Goal: Information Seeking & Learning: Check status

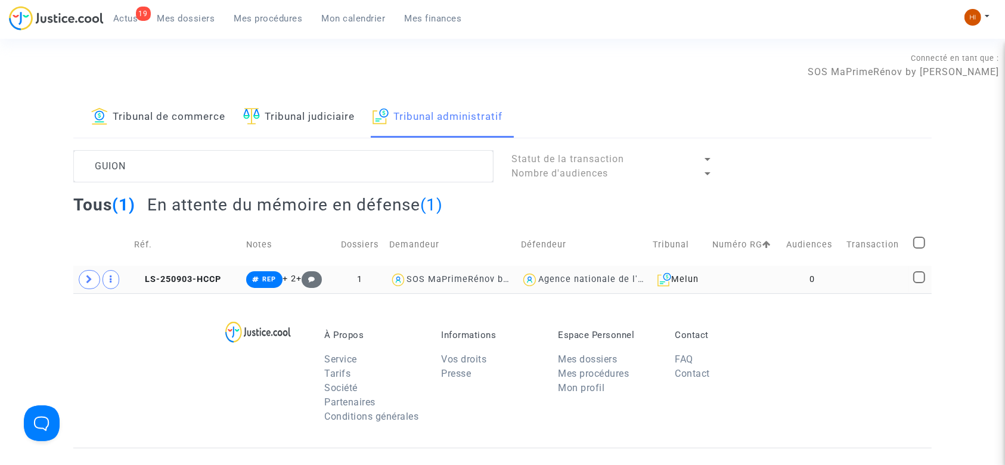
type textarea "GUION"
click at [163, 272] on td "LS-250903-HCCP" at bounding box center [186, 279] width 112 height 27
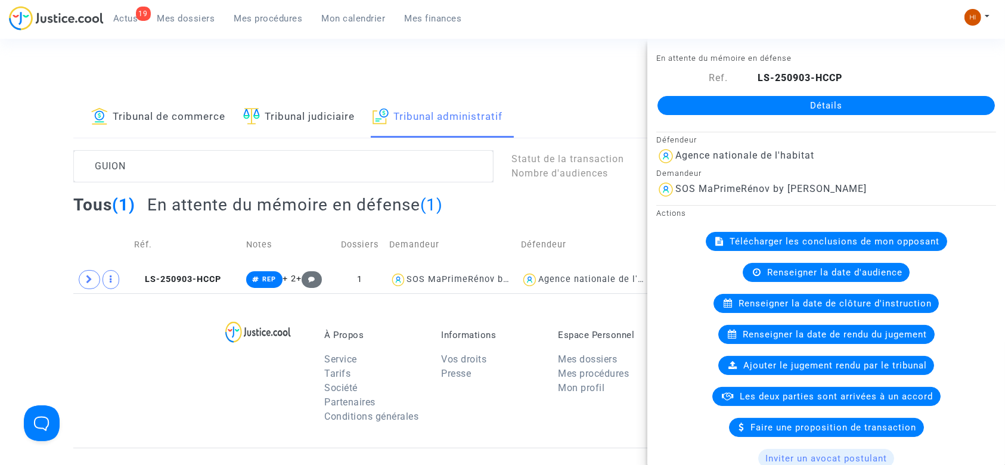
click at [677, 101] on link "Détails" at bounding box center [827, 105] width 338 height 19
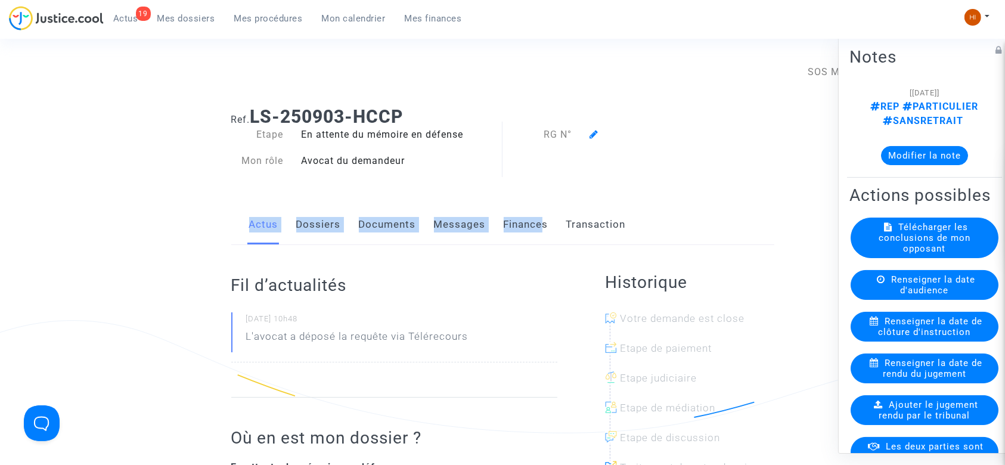
drag, startPoint x: 536, startPoint y: 180, endPoint x: 590, endPoint y: 141, distance: 67.0
click at [590, 141] on div "Ref. LS-250903-HCCP Etape En attente du mémoire en défense Mon rôle Avocat du d…" at bounding box center [502, 356] width 561 height 519
click at [590, 141] on div at bounding box center [659, 135] width 156 height 14
click at [590, 134] on icon at bounding box center [594, 134] width 9 height 10
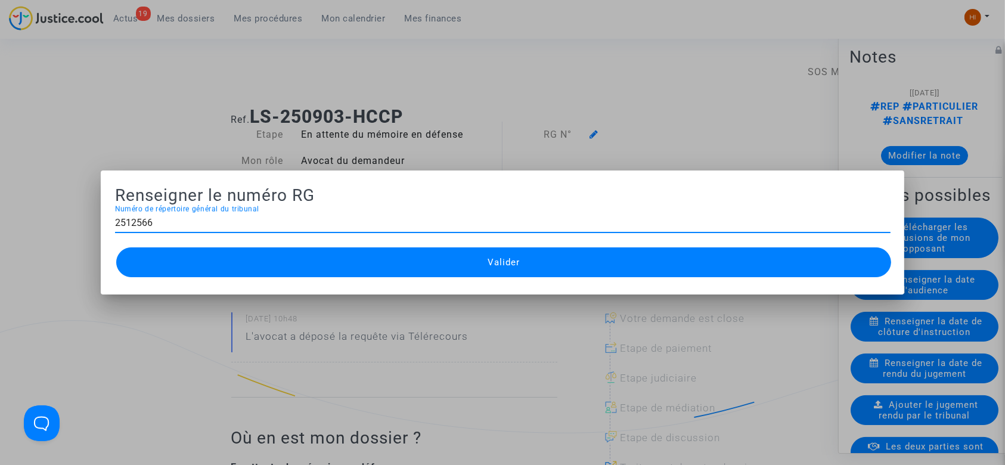
type input "2512566"
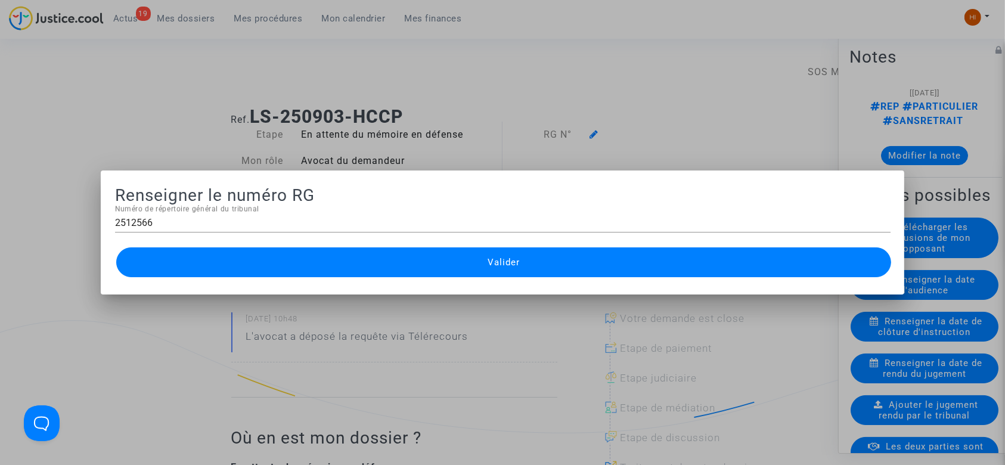
click at [525, 274] on button "Valider" at bounding box center [504, 262] width 776 height 30
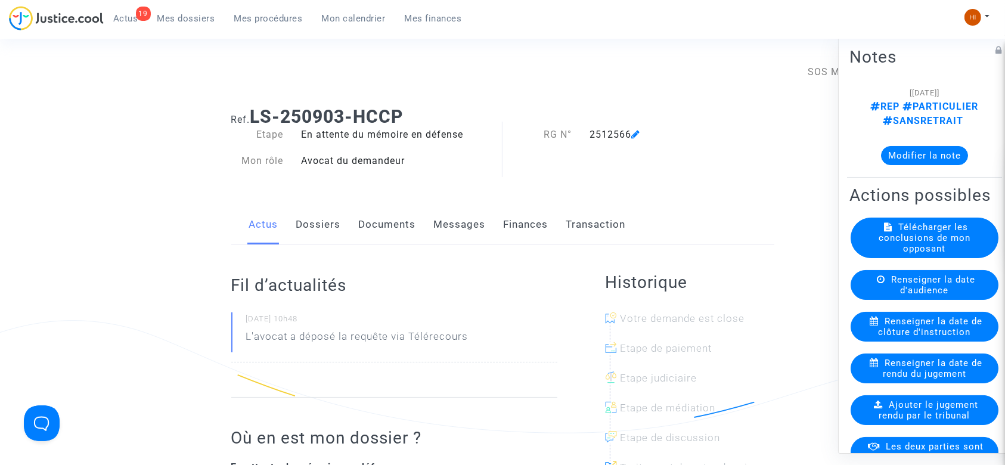
click at [280, 18] on span "Mes procédures" at bounding box center [268, 18] width 69 height 11
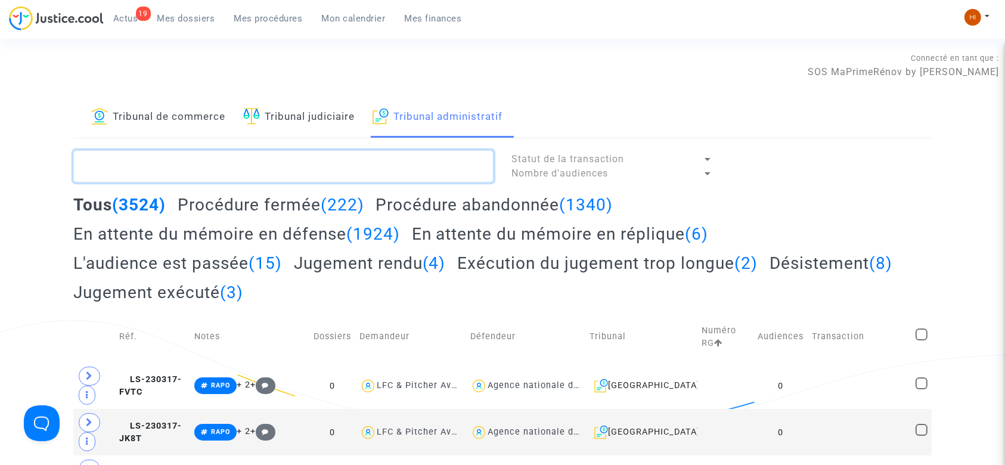
click at [250, 154] on textarea at bounding box center [283, 166] width 420 height 32
paste textarea "OULOUS EL HADJ"
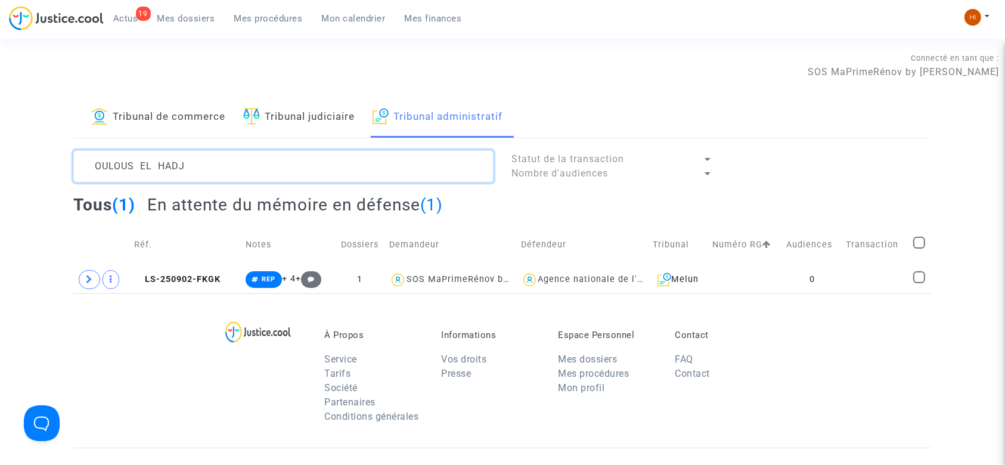
type textarea "OULOUS EL HADJ"
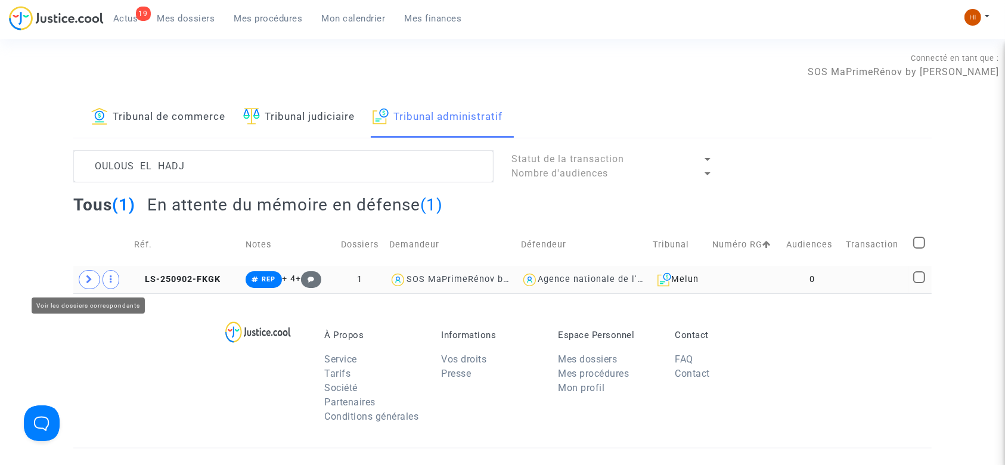
click at [88, 283] on icon at bounding box center [89, 279] width 7 height 9
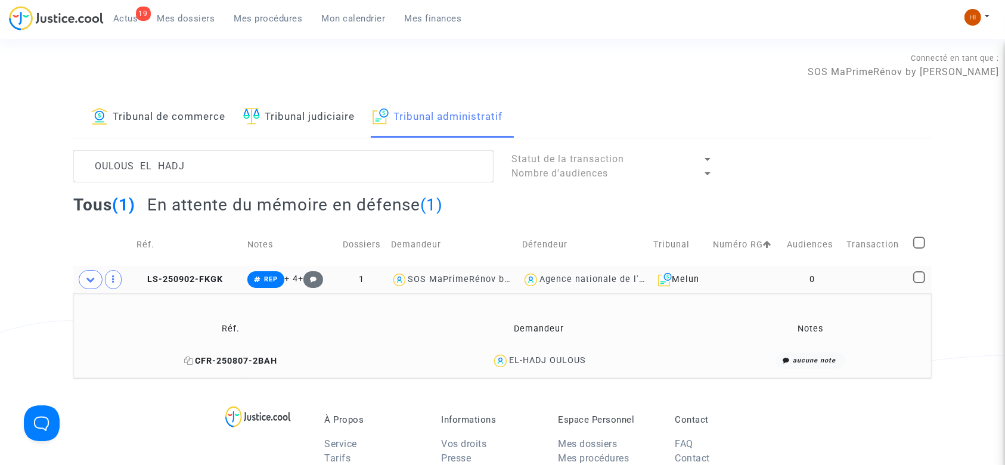
click at [261, 361] on span "CFR-250807-2BAH" at bounding box center [230, 361] width 93 height 10
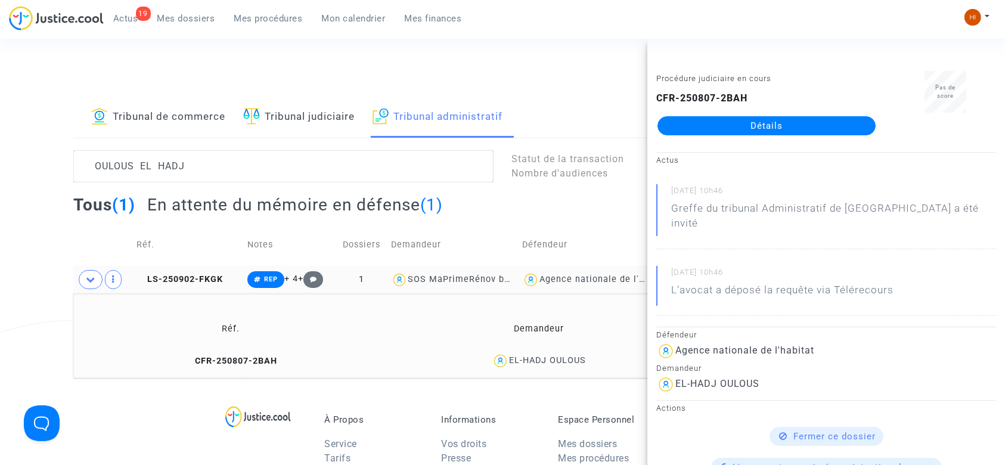
click at [784, 129] on link "Détails" at bounding box center [767, 125] width 218 height 19
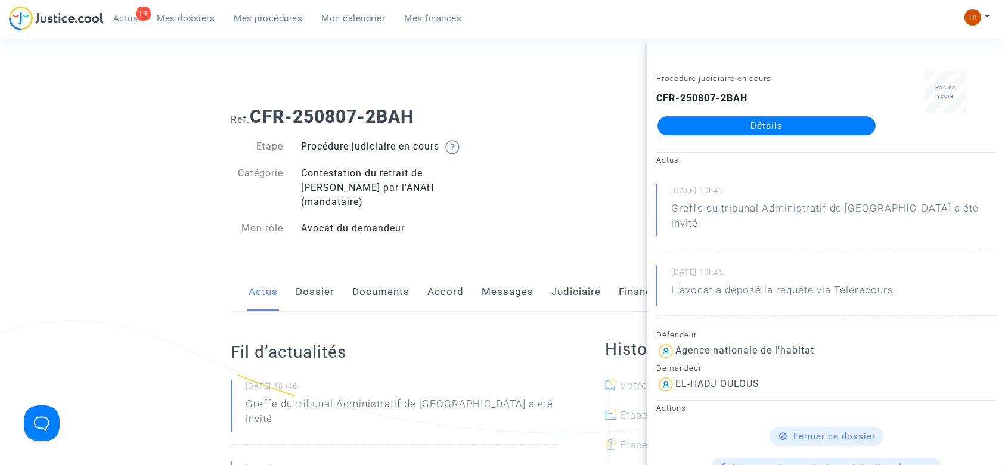
click at [360, 284] on link "Documents" at bounding box center [381, 292] width 57 height 39
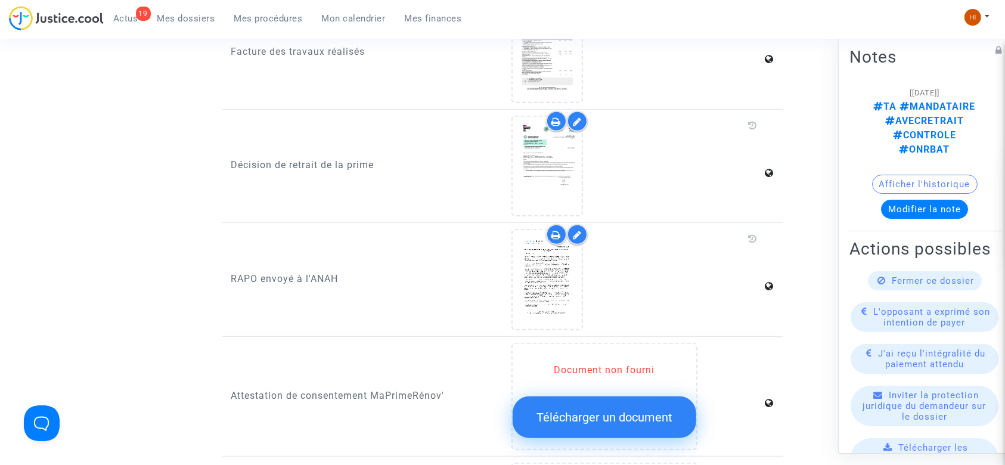
scroll to position [986, 0]
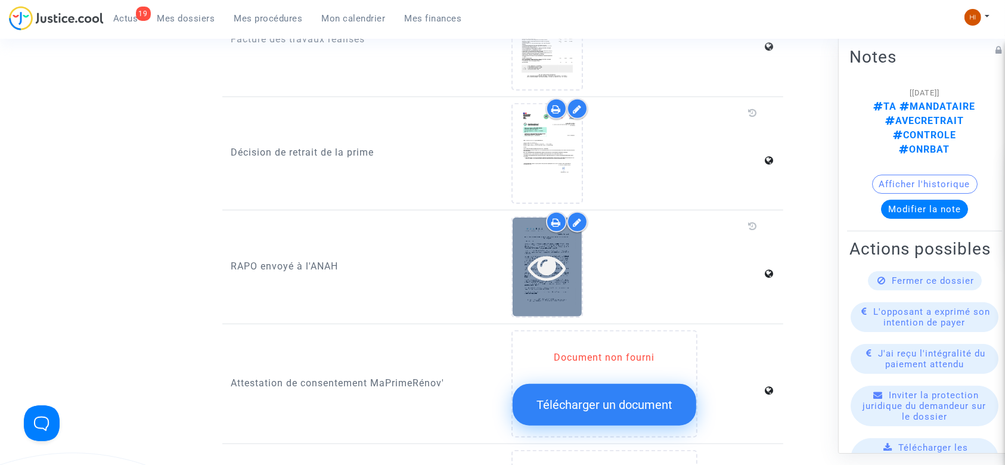
click at [549, 252] on icon at bounding box center [547, 267] width 39 height 38
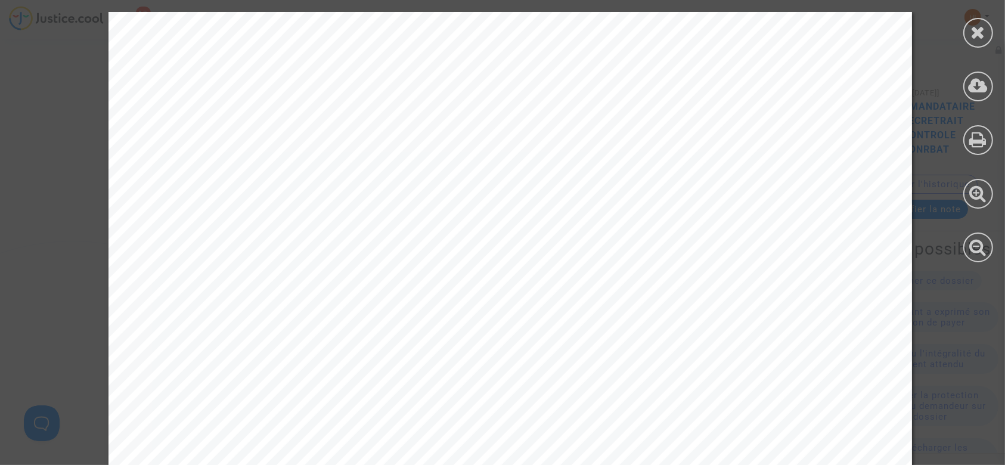
scroll to position [1208, 0]
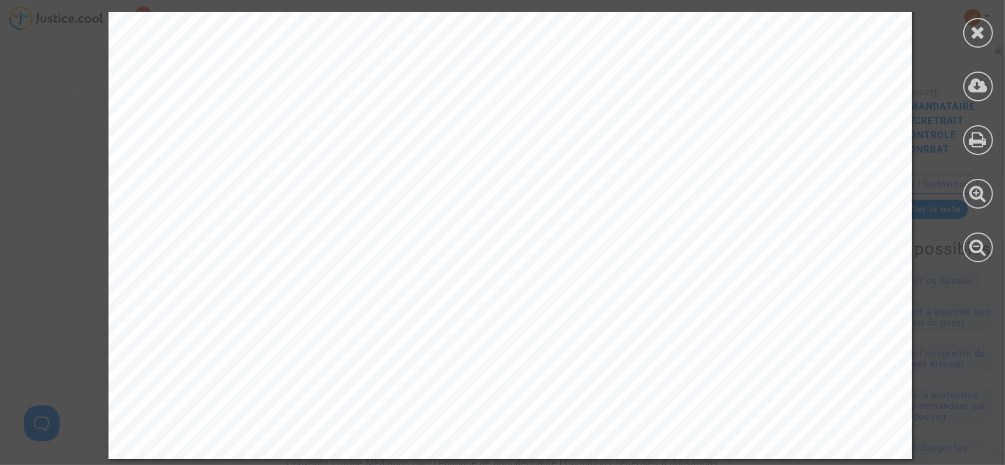
scroll to position [1725, 0]
click at [977, 35] on icon at bounding box center [978, 32] width 15 height 18
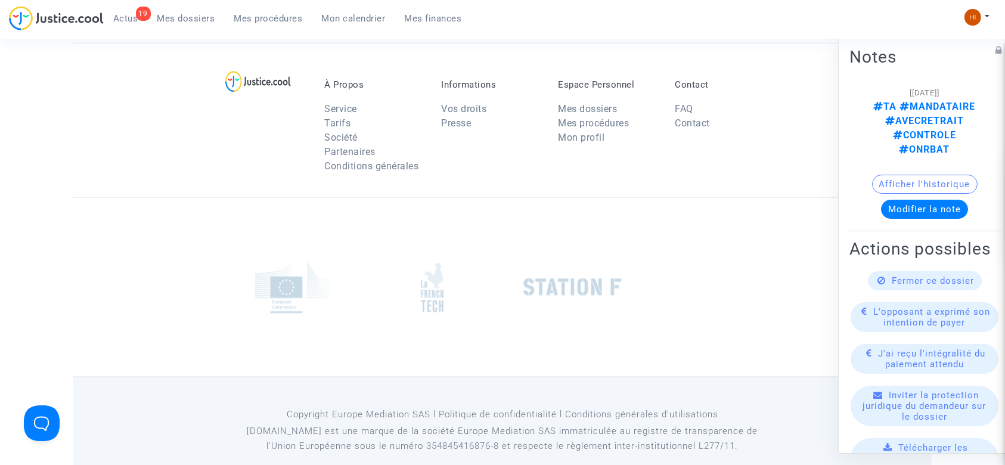
click at [919, 175] on button "Afficher l'historique" at bounding box center [925, 184] width 106 height 19
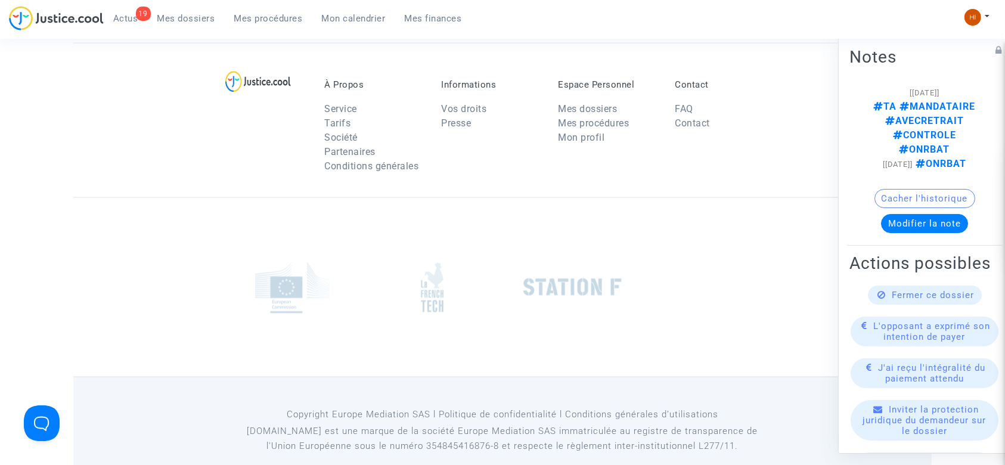
click at [768, 120] on div "Contact FAQ Contact" at bounding box center [724, 129] width 117 height 100
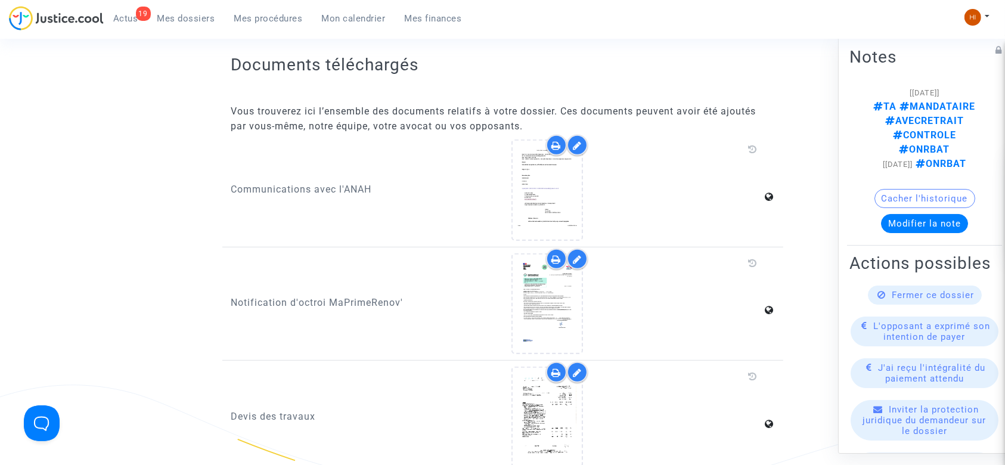
scroll to position [484, 0]
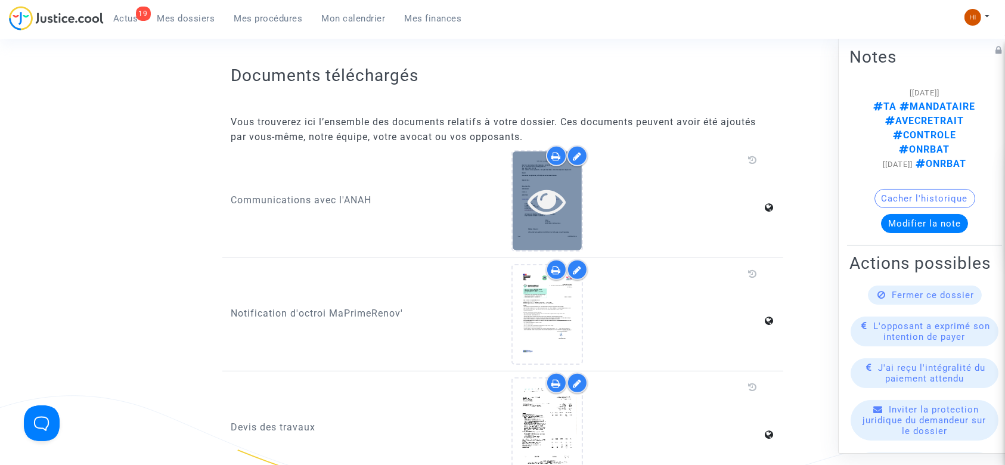
click at [551, 197] on icon at bounding box center [547, 201] width 39 height 38
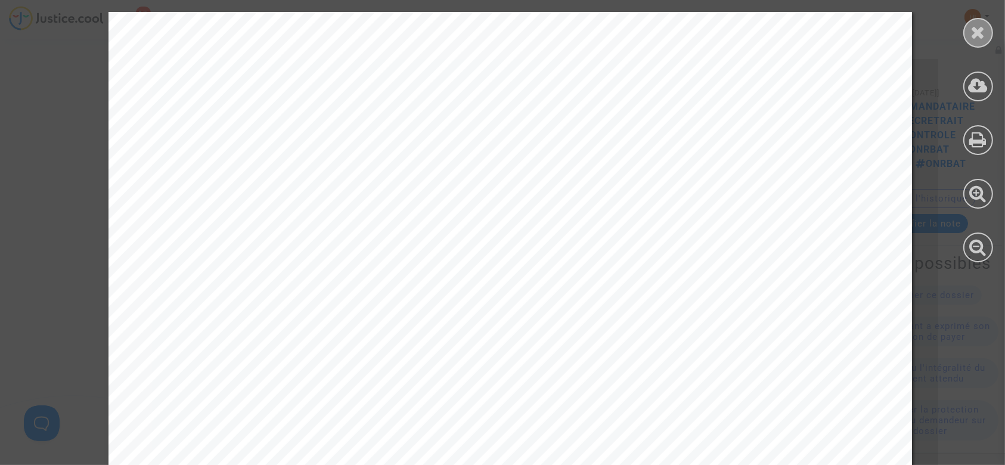
click at [976, 26] on icon at bounding box center [978, 32] width 15 height 18
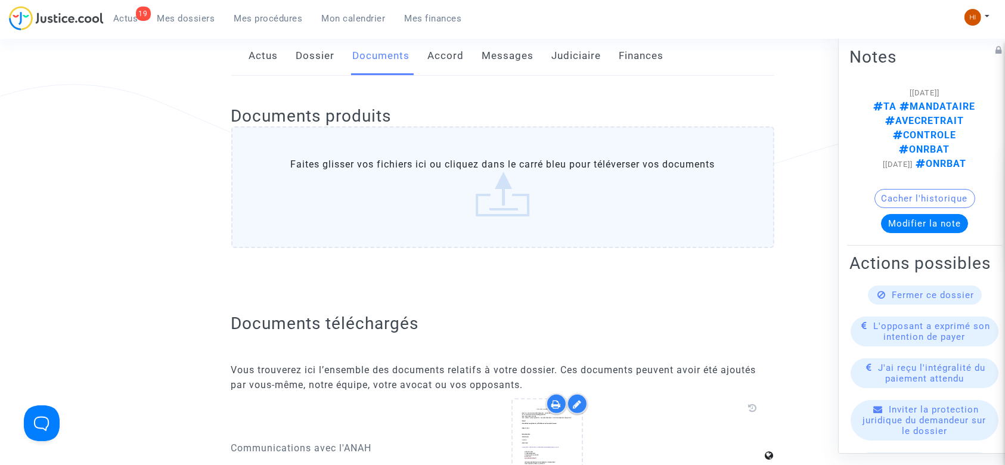
scroll to position [103, 0]
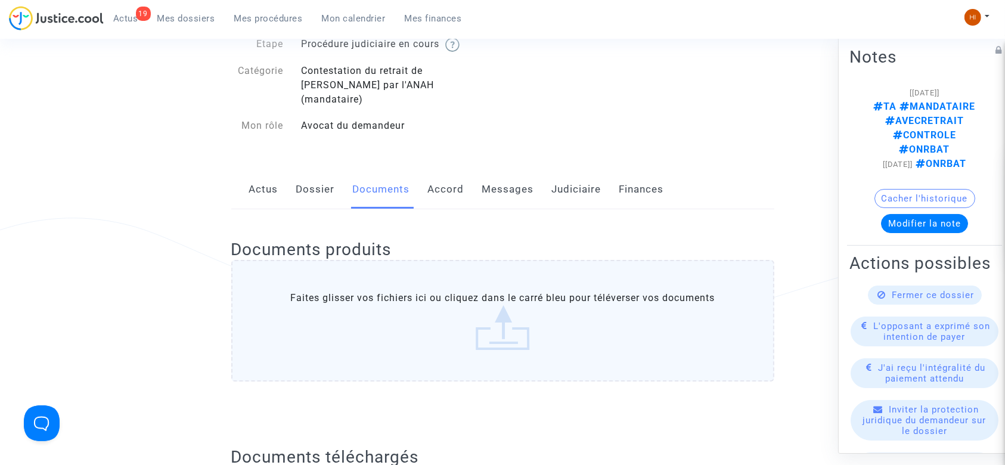
click at [555, 182] on link "Judiciaire" at bounding box center [576, 189] width 49 height 39
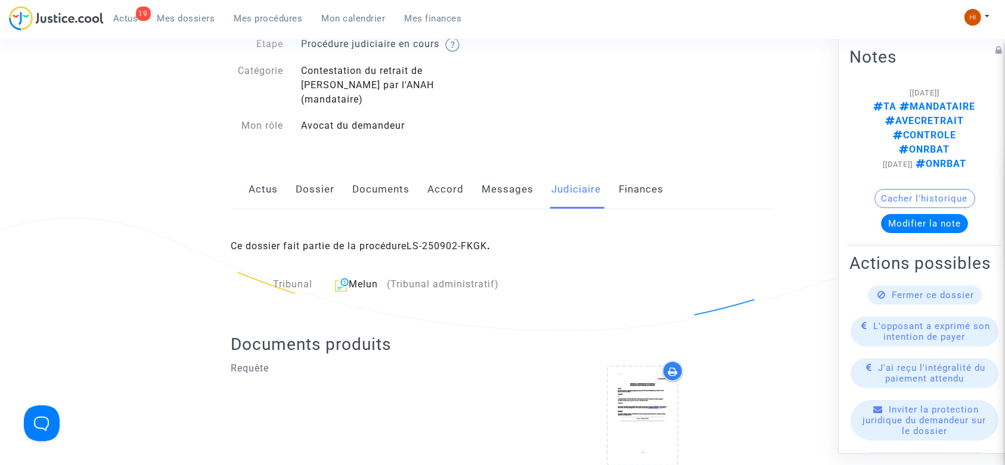
click at [448, 238] on div "Ce dossier fait partie de la procédure LS-250902-FKGK ." at bounding box center [502, 237] width 543 height 56
click at [444, 240] on link "LS-250902-FKGK" at bounding box center [447, 245] width 81 height 11
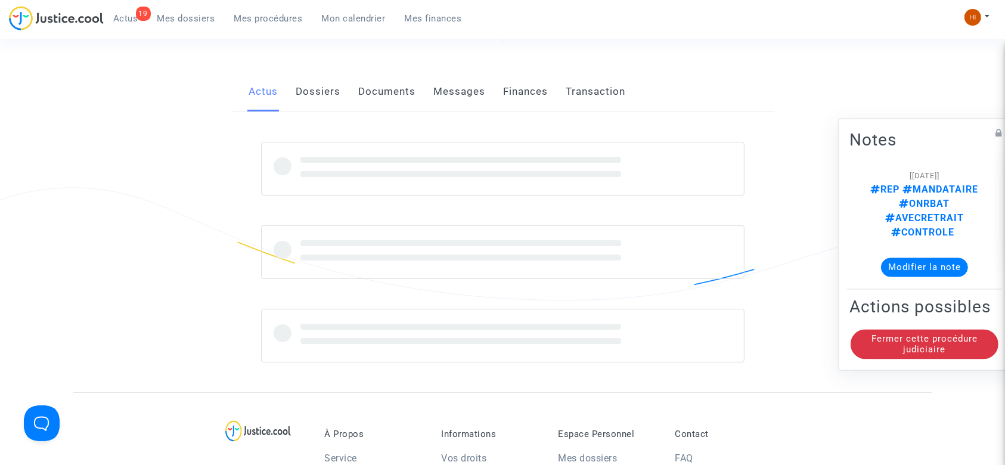
scroll to position [103, 0]
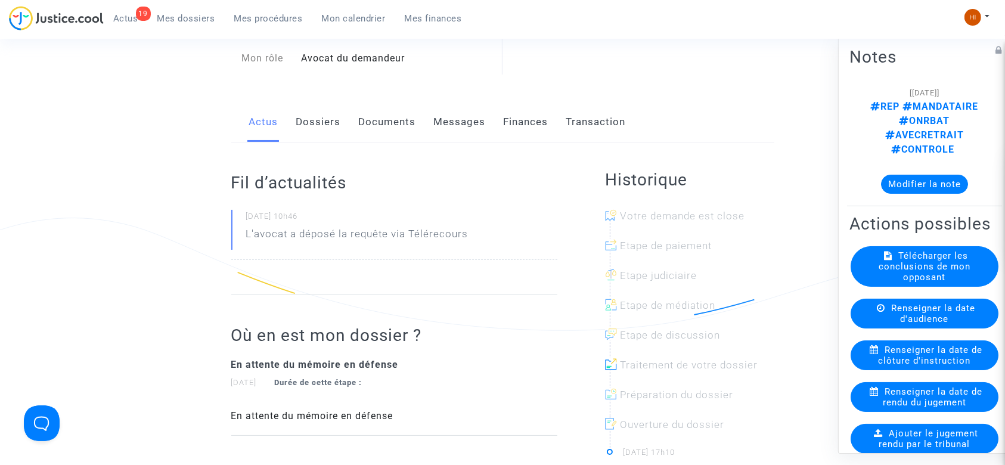
click at [372, 125] on link "Documents" at bounding box center [387, 122] width 57 height 39
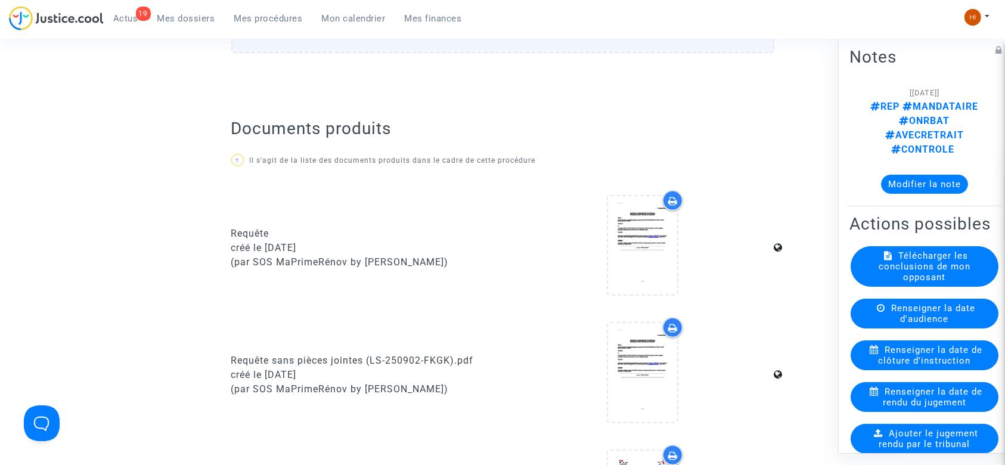
scroll to position [389, 0]
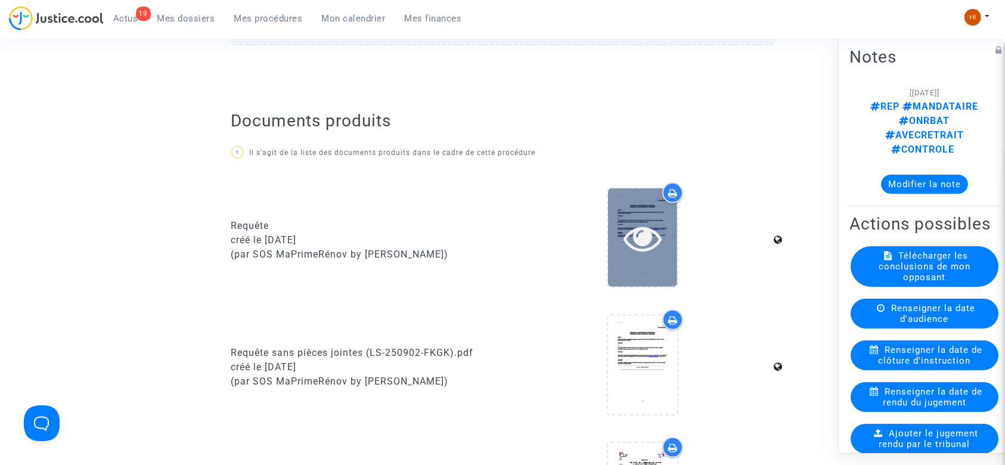
click at [626, 235] on icon at bounding box center [643, 238] width 39 height 38
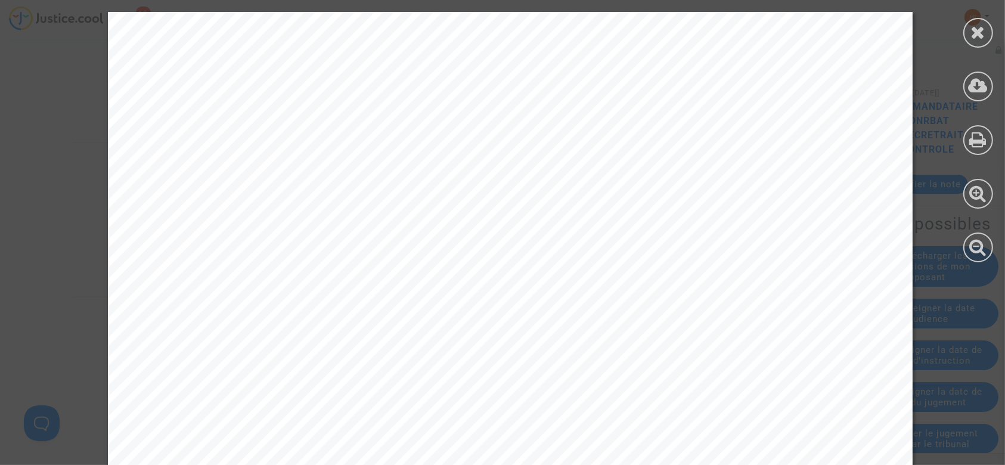
scroll to position [993, 0]
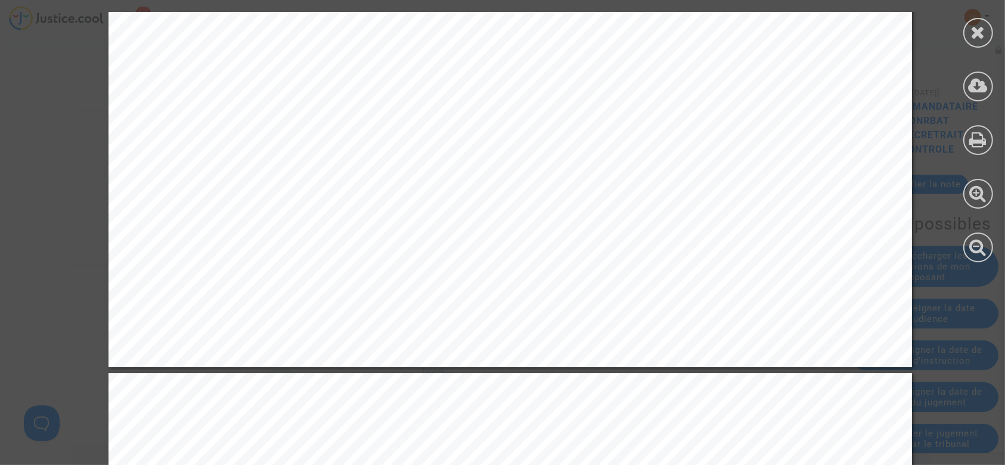
scroll to position [45387, 0]
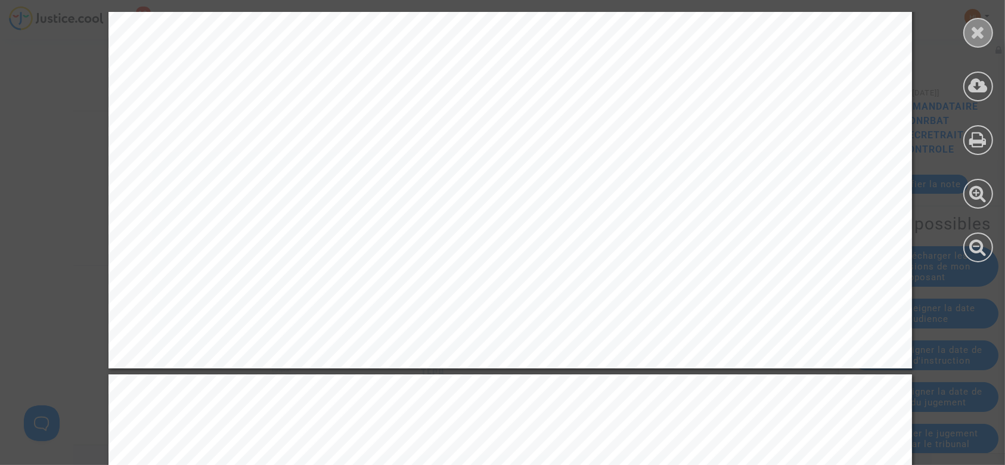
click at [978, 35] on icon at bounding box center [978, 32] width 15 height 18
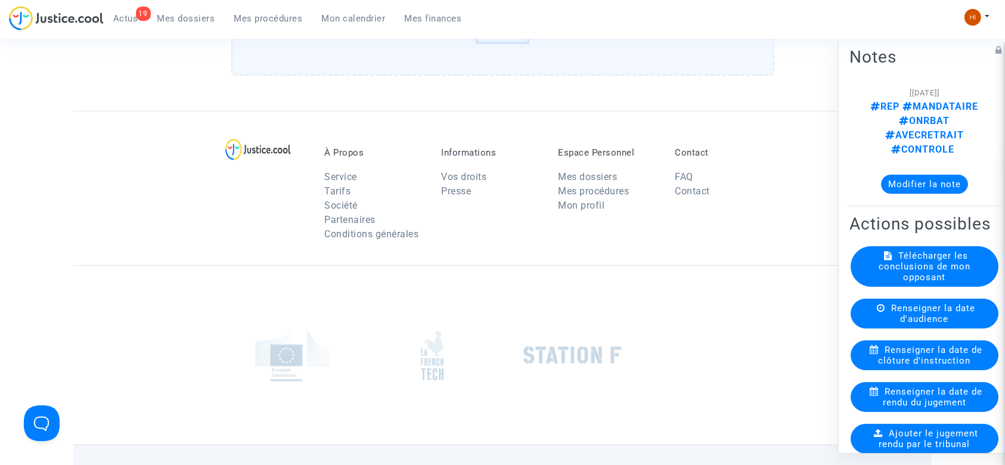
click at [978, 35] on div "Mon profil Changer de compte Paramètres Déconnexion" at bounding box center [980, 23] width 32 height 30
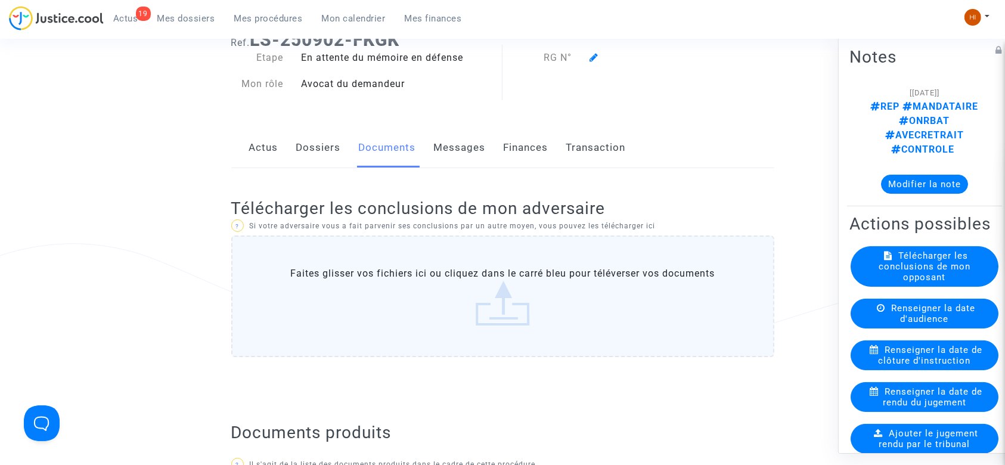
scroll to position [71, 0]
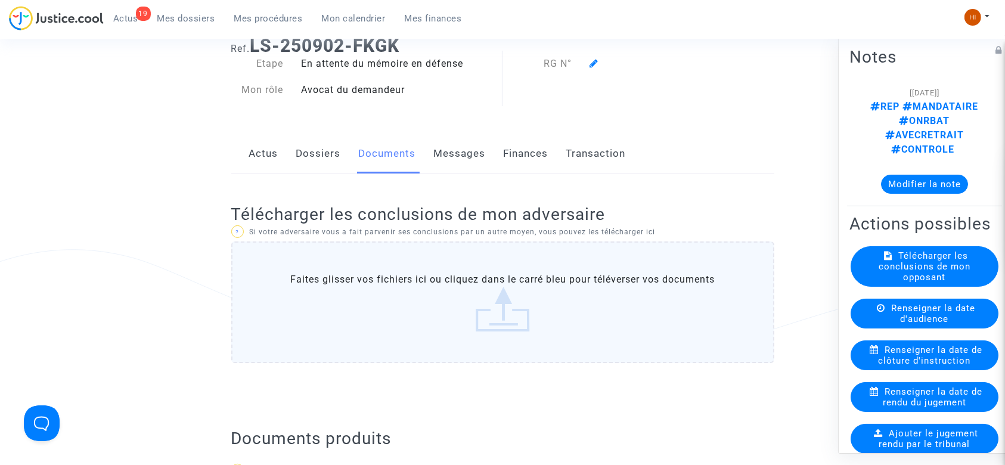
click at [331, 159] on link "Dossiers" at bounding box center [318, 153] width 45 height 39
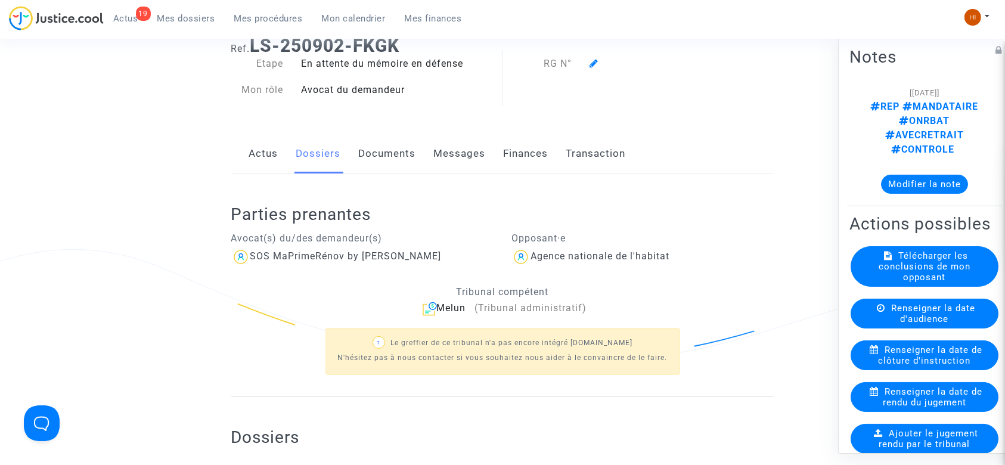
click at [256, 375] on div "? Le greffier de ce tribunal n'a pas encore intégré [DOMAIN_NAME] N'hésitez pas…" at bounding box center [502, 350] width 543 height 69
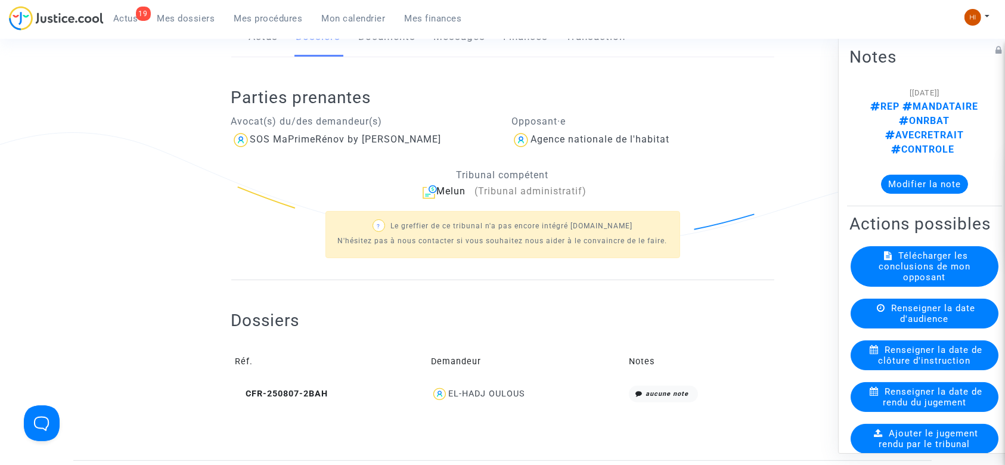
scroll to position [198, 0]
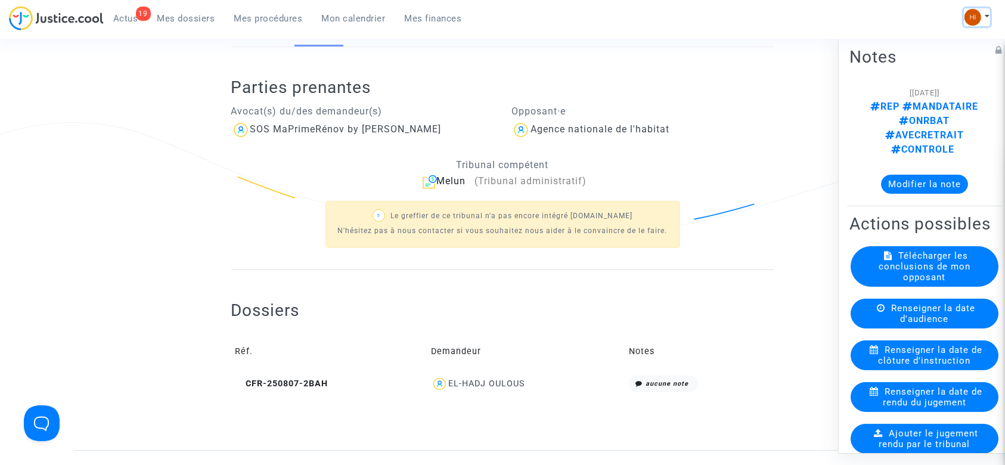
click at [977, 10] on img at bounding box center [973, 17] width 17 height 17
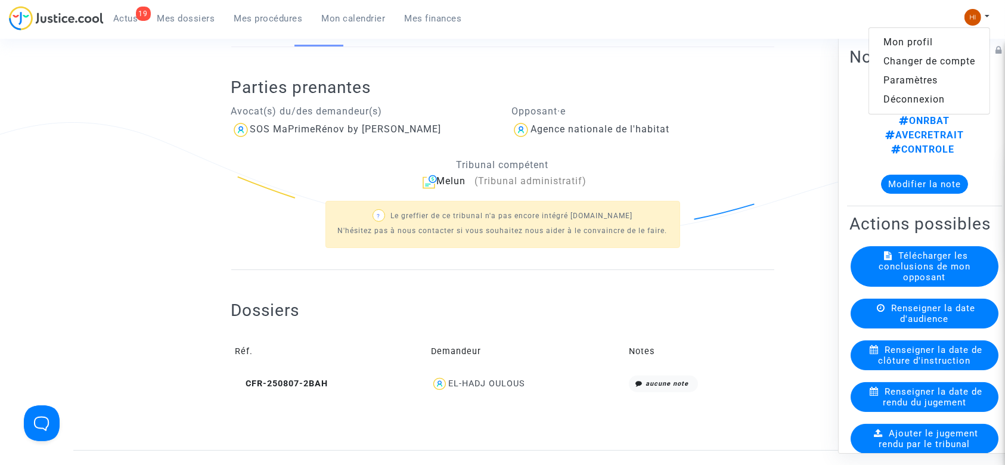
click at [916, 59] on link "Changer de compte" at bounding box center [930, 61] width 120 height 19
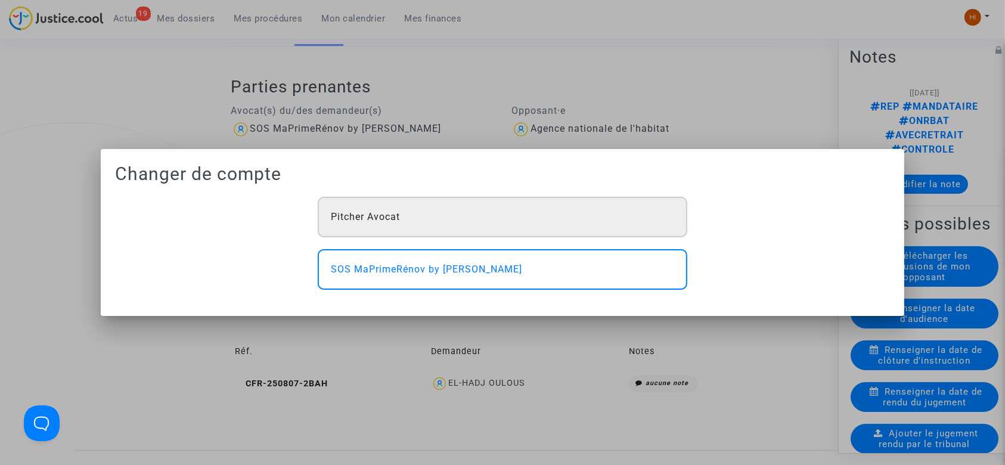
click at [614, 205] on div "Pitcher Avocat" at bounding box center [503, 217] width 370 height 41
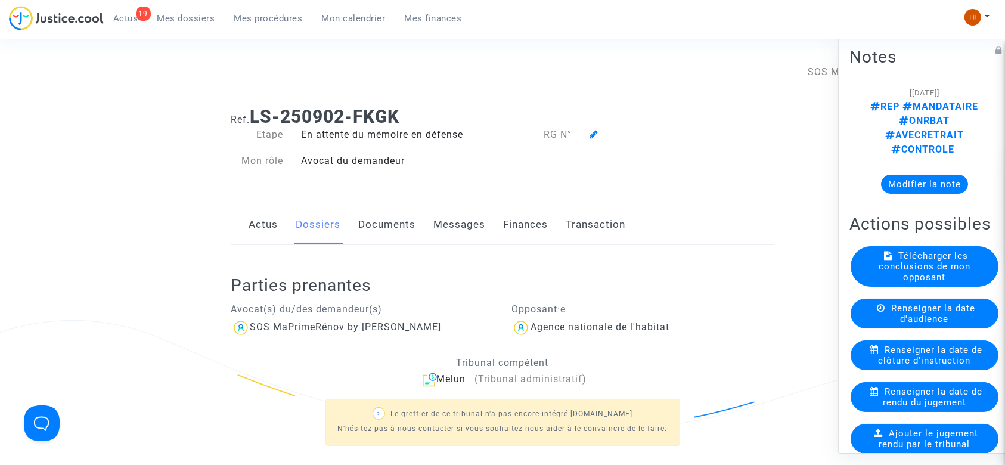
scroll to position [198, 0]
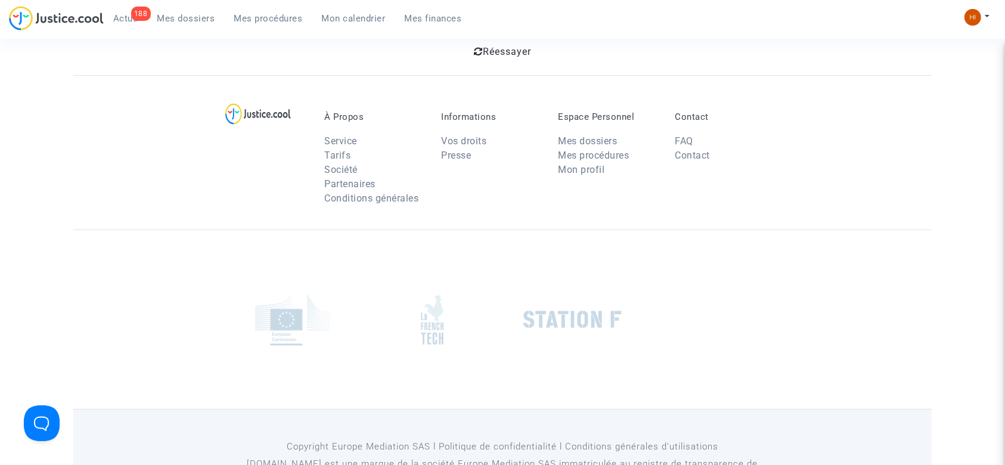
click at [496, 46] on span "Réessayer" at bounding box center [507, 51] width 48 height 11
